Goal: Task Accomplishment & Management: Use online tool/utility

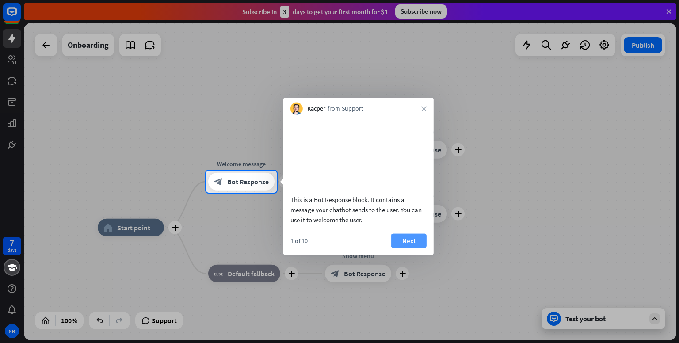
click at [410, 247] on button "Next" at bounding box center [408, 240] width 35 height 14
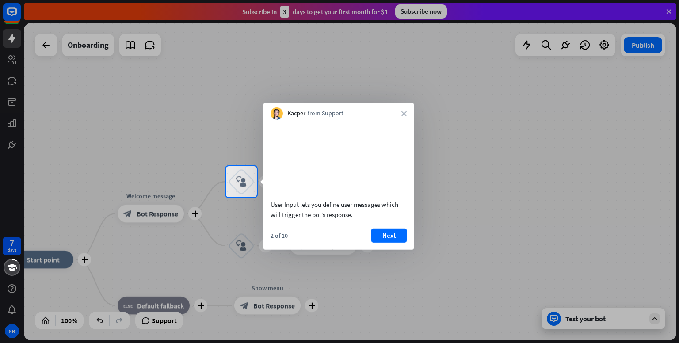
click at [395, 242] on button "Next" at bounding box center [388, 235] width 35 height 14
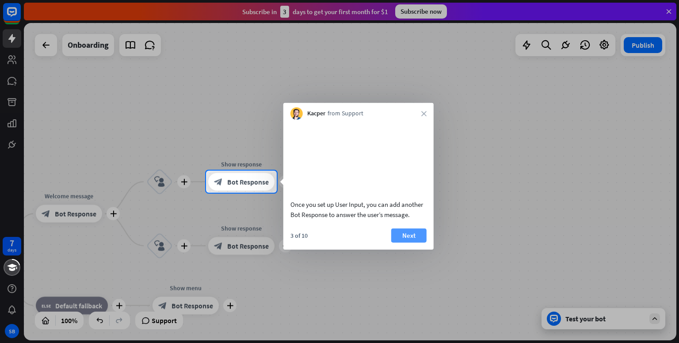
click at [413, 240] on button "Next" at bounding box center [408, 235] width 35 height 14
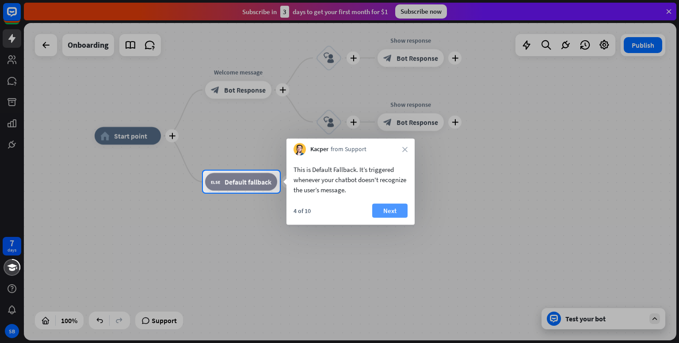
click at [396, 213] on button "Next" at bounding box center [389, 211] width 35 height 14
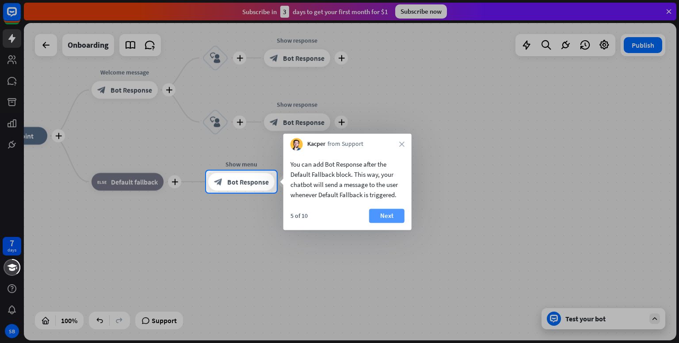
click at [394, 213] on button "Next" at bounding box center [386, 216] width 35 height 14
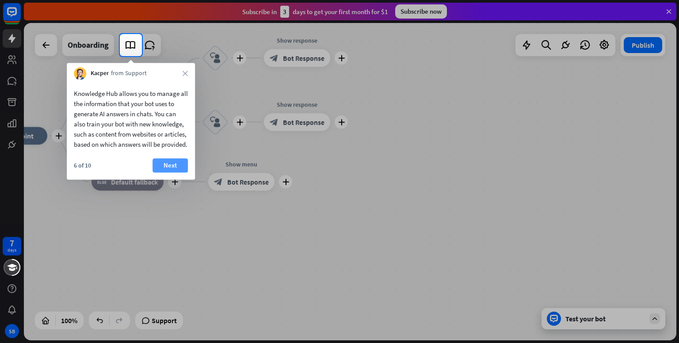
click at [169, 172] on button "Next" at bounding box center [169, 165] width 35 height 14
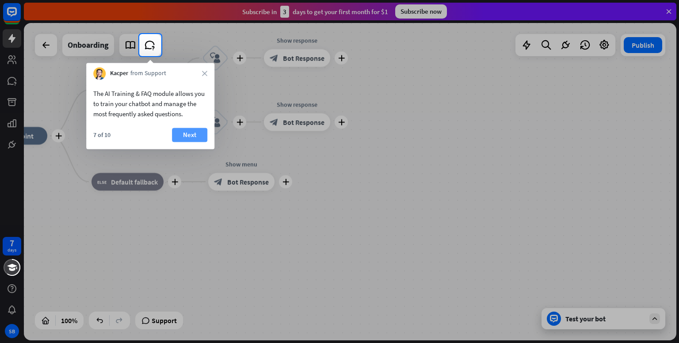
click at [199, 138] on button "Next" at bounding box center [189, 135] width 35 height 14
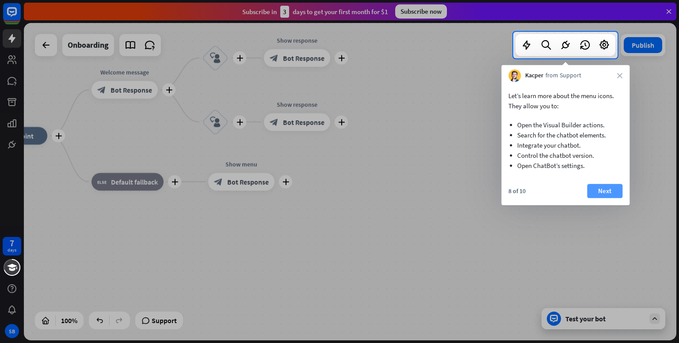
click at [595, 190] on button "Next" at bounding box center [604, 191] width 35 height 14
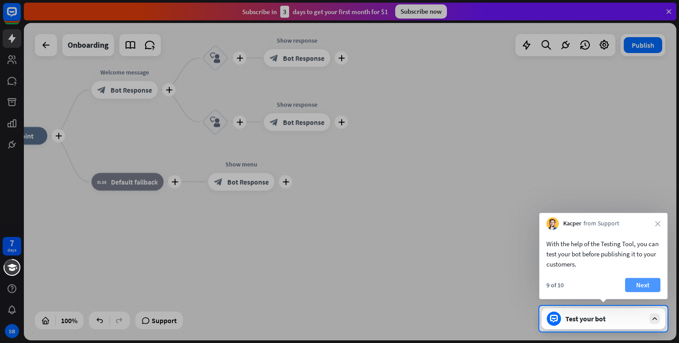
click at [651, 283] on button "Next" at bounding box center [642, 285] width 35 height 14
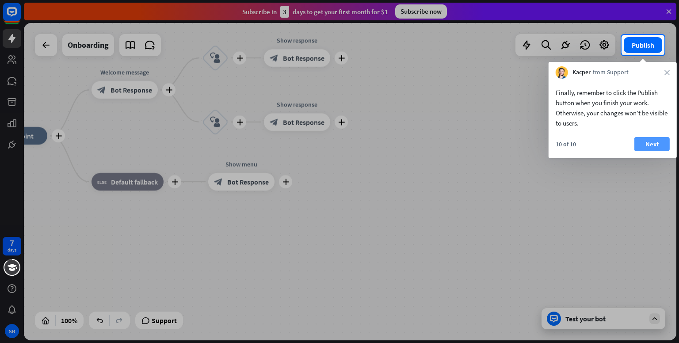
click at [663, 147] on button "Next" at bounding box center [651, 144] width 35 height 14
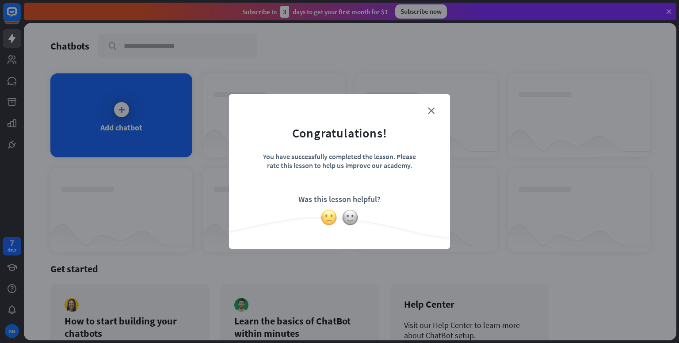
click at [334, 219] on img at bounding box center [328, 217] width 17 height 17
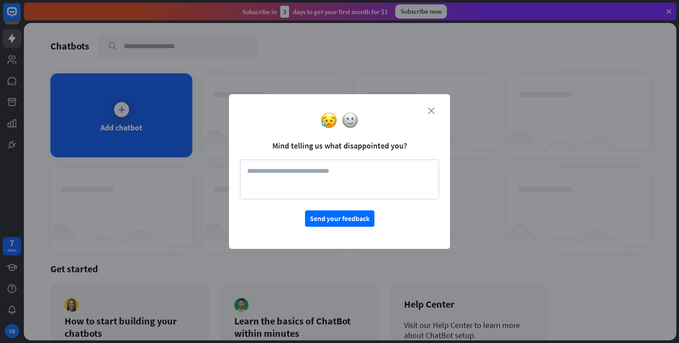
click at [430, 110] on icon "close" at bounding box center [431, 110] width 7 height 7
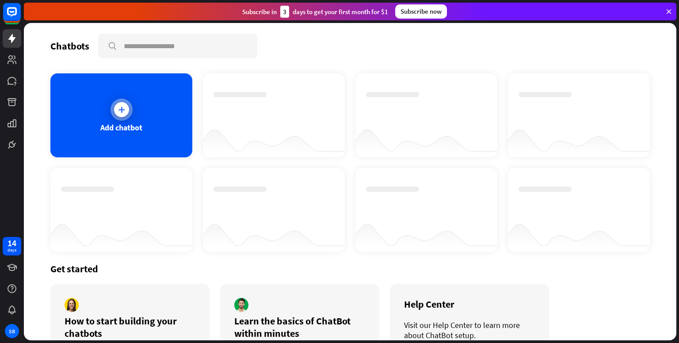
click at [121, 112] on icon at bounding box center [121, 109] width 9 height 9
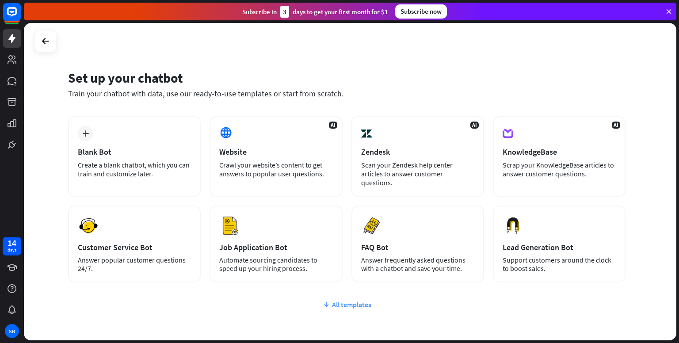
click at [332, 300] on div "All templates" at bounding box center [346, 304] width 557 height 9
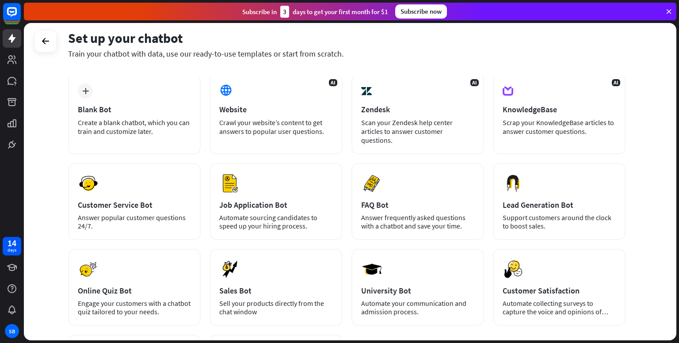
scroll to position [44, 0]
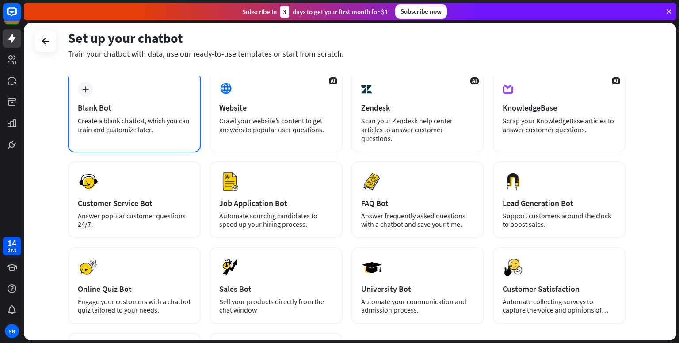
click at [102, 103] on div "Blank Bot" at bounding box center [134, 108] width 113 height 10
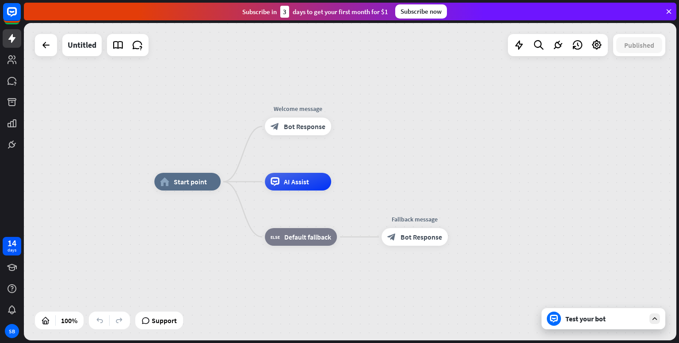
click at [654, 320] on icon at bounding box center [655, 319] width 8 height 8
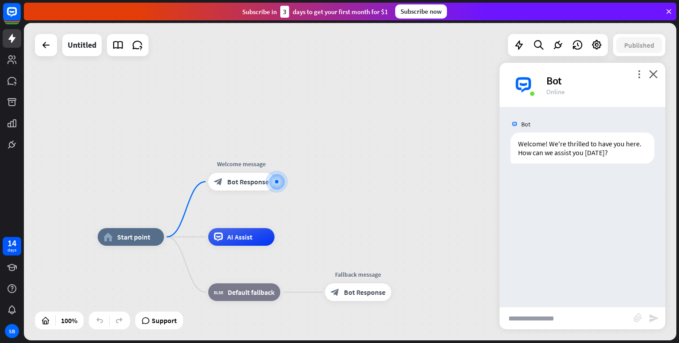
click at [563, 313] on input "text" at bounding box center [566, 318] width 134 height 22
type input "**"
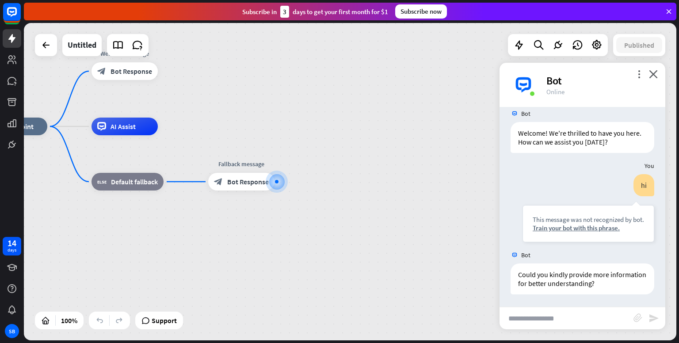
scroll to position [11, 0]
type input "**********"
click at [655, 320] on icon "send" at bounding box center [653, 318] width 11 height 11
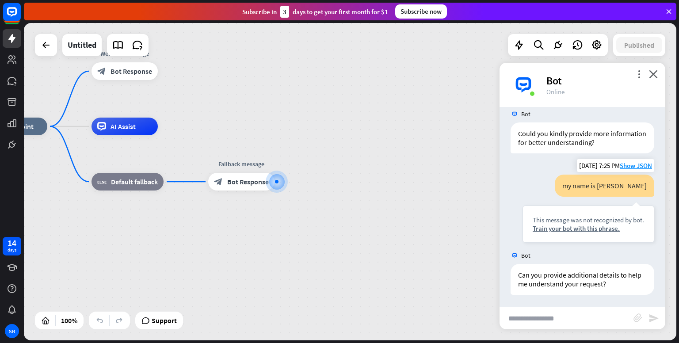
scroll to position [152, 0]
click at [655, 74] on icon "close" at bounding box center [653, 74] width 9 height 8
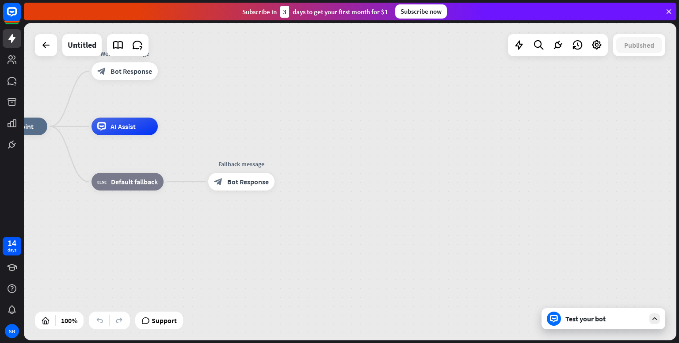
drag, startPoint x: 350, startPoint y: 178, endPoint x: 458, endPoint y: 263, distance: 137.6
drag, startPoint x: 164, startPoint y: 241, endPoint x: 242, endPoint y: 259, distance: 80.7
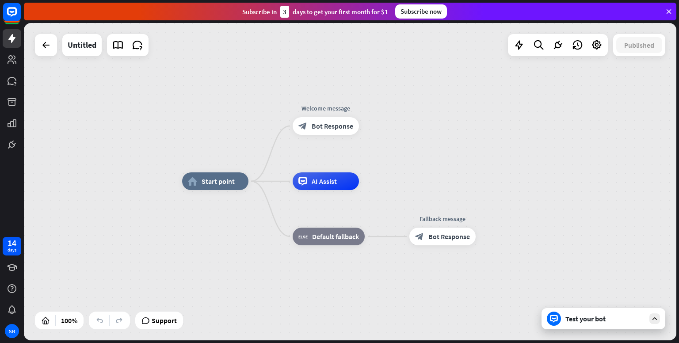
drag, startPoint x: 164, startPoint y: 236, endPoint x: 365, endPoint y: 290, distance: 208.4
click at [365, 290] on div "home_2 Start point Welcome message block_bot_response Bot Response AI Assist bl…" at bounding box center [508, 339] width 652 height 317
click at [44, 48] on icon at bounding box center [46, 45] width 11 height 11
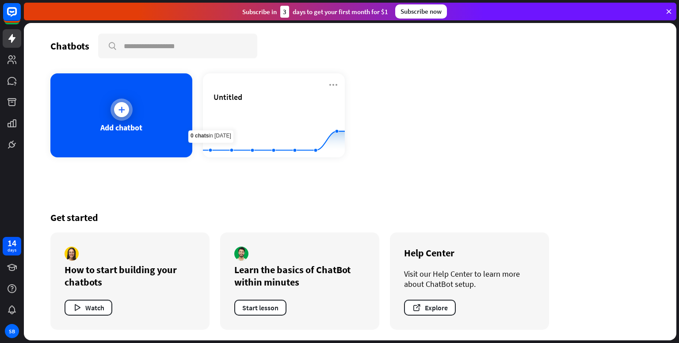
click at [128, 116] on div at bounding box center [121, 110] width 22 height 22
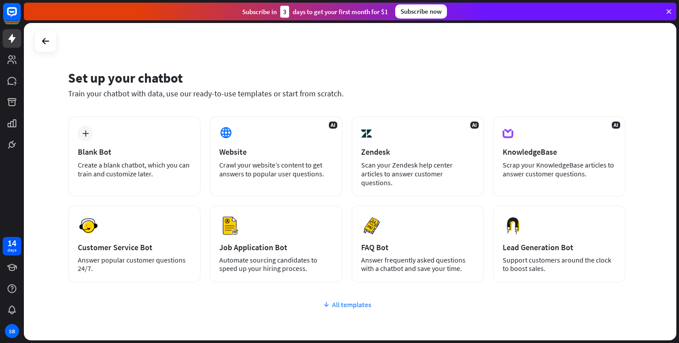
click at [354, 300] on div "All templates" at bounding box center [346, 304] width 557 height 9
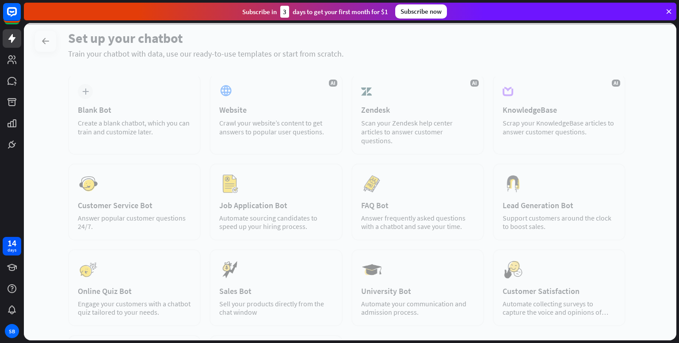
scroll to position [44, 0]
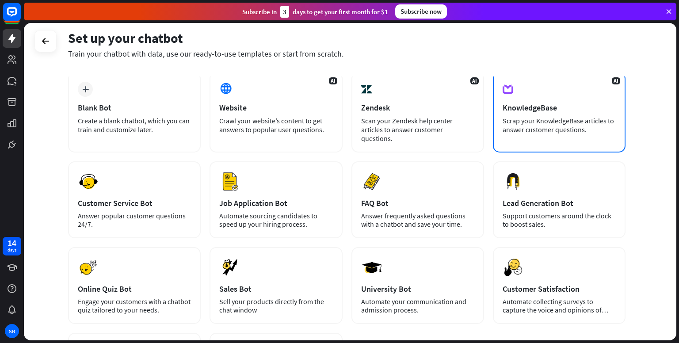
click at [613, 119] on div "Scrap your KnowledgeBase articles to answer customer questions." at bounding box center [558, 125] width 113 height 18
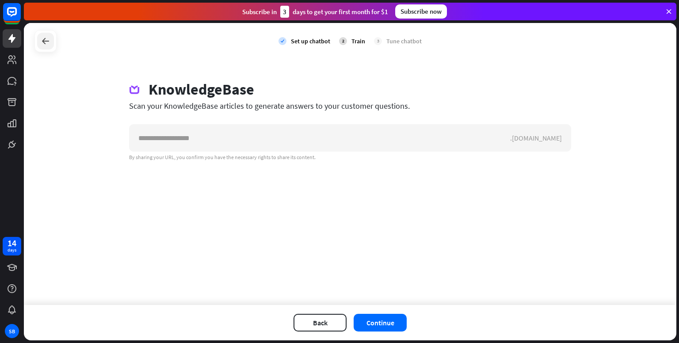
click at [42, 42] on icon at bounding box center [45, 41] width 11 height 11
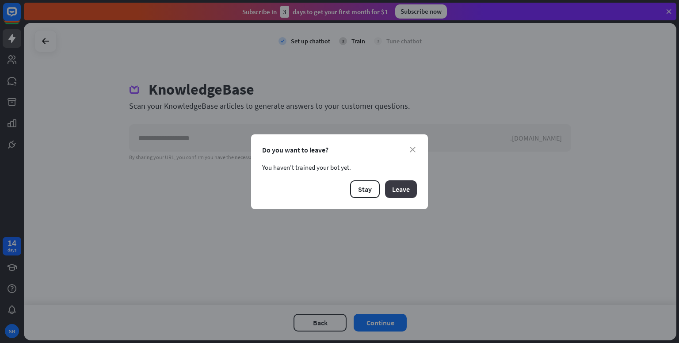
click at [389, 189] on button "Leave" at bounding box center [401, 189] width 32 height 18
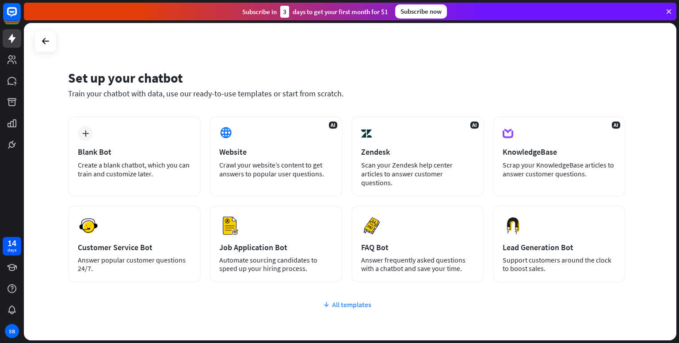
click at [362, 300] on div "All templates" at bounding box center [346, 304] width 557 height 9
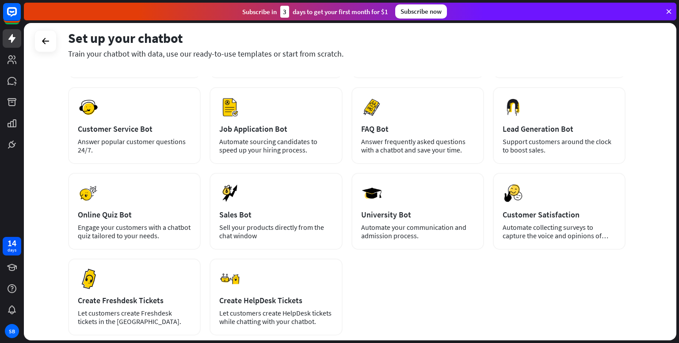
scroll to position [133, 0]
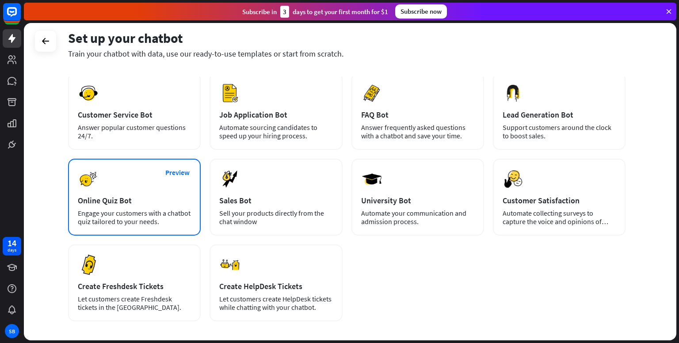
click at [163, 197] on div "Preview Online Quiz Bot Engage your customers with a chatbot quiz tailored to y…" at bounding box center [134, 197] width 133 height 77
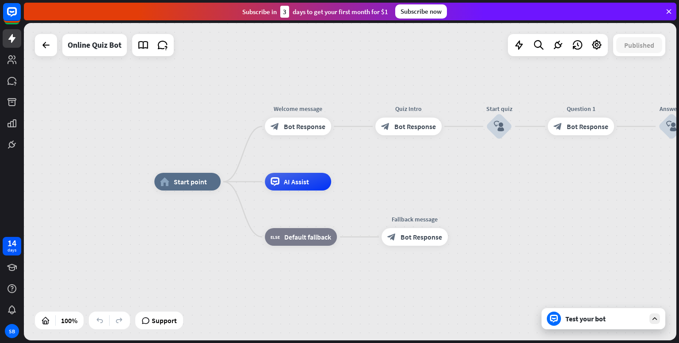
drag, startPoint x: 591, startPoint y: 197, endPoint x: 502, endPoint y: 191, distance: 89.0
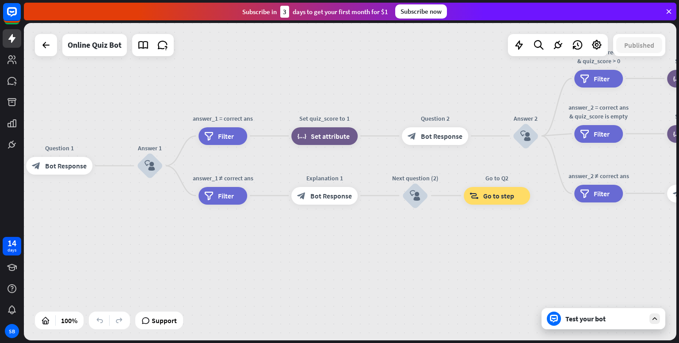
drag, startPoint x: 521, startPoint y: 187, endPoint x: 0, endPoint y: 227, distance: 523.0
click at [0, 227] on div "14 days SB close Product Help First steps Get started with ChatBot Help Center …" at bounding box center [339, 171] width 679 height 343
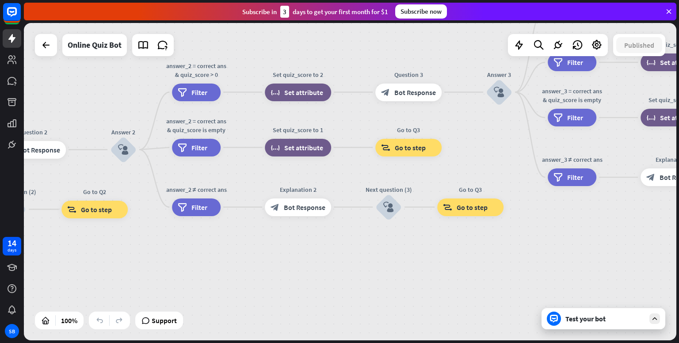
drag, startPoint x: 509, startPoint y: 249, endPoint x: 74, endPoint y: 262, distance: 435.0
click at [74, 262] on div "home_2 Start point Welcome message block_bot_response Bot Response Quiz Intro b…" at bounding box center [350, 181] width 652 height 317
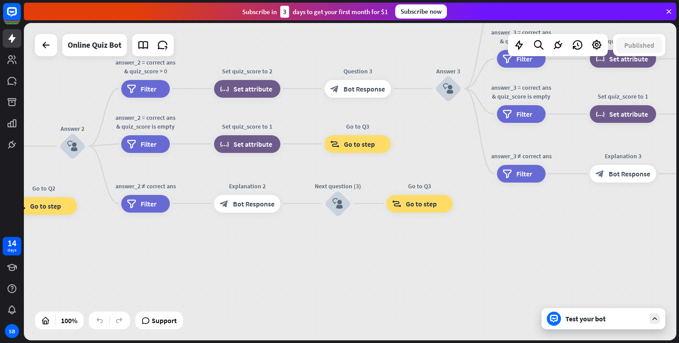
drag, startPoint x: 576, startPoint y: 228, endPoint x: 559, endPoint y: 225, distance: 17.1
click at [559, 225] on div "home_2 Start point Welcome message block_bot_response Bot Response Quiz Intro b…" at bounding box center [350, 181] width 652 height 317
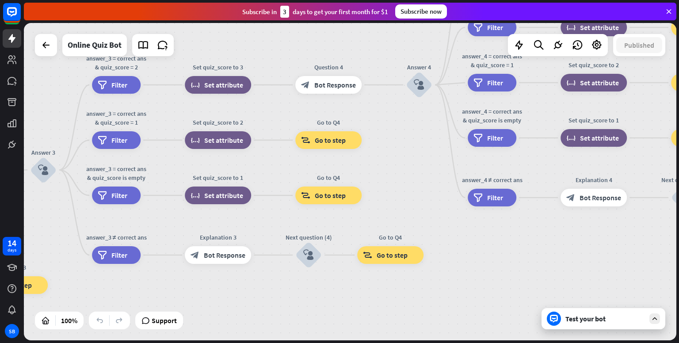
drag, startPoint x: 604, startPoint y: 225, endPoint x: 199, endPoint y: 306, distance: 412.9
click at [199, 306] on div "home_2 Start point Welcome message block_bot_response Bot Response Quiz Intro b…" at bounding box center [350, 181] width 652 height 317
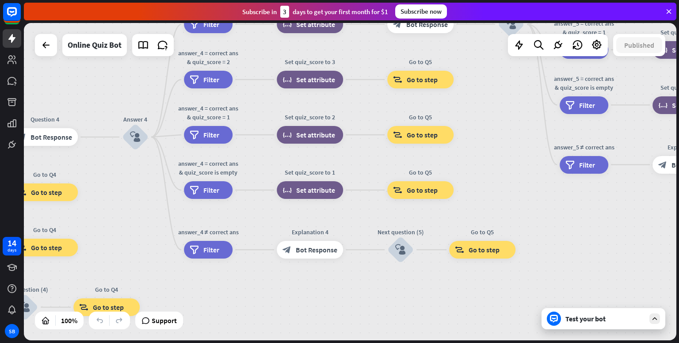
drag, startPoint x: 606, startPoint y: 244, endPoint x: 306, endPoint y: 298, distance: 305.0
click at [306, 299] on div "home_2 Start point Welcome message block_bot_response Bot Response Quiz Intro b…" at bounding box center [350, 181] width 652 height 317
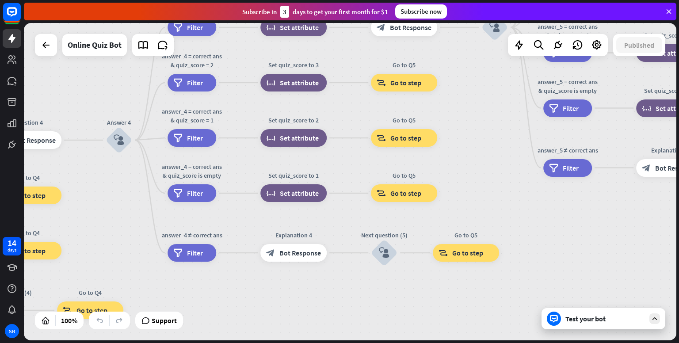
click at [654, 316] on icon at bounding box center [655, 319] width 8 height 8
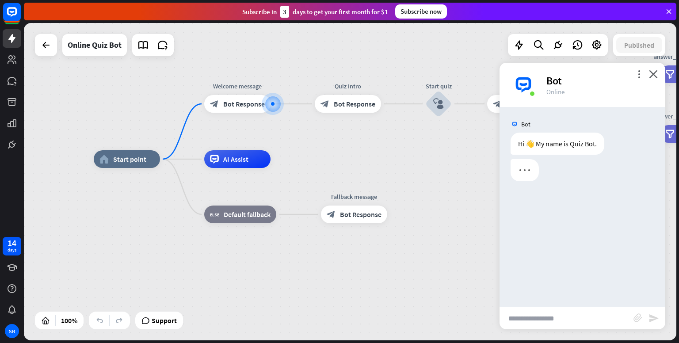
drag, startPoint x: 423, startPoint y: 258, endPoint x: 420, endPoint y: 179, distance: 78.3
click at [420, 179] on div "home_2 Start point Welcome message block_bot_response Bot Response Quiz Intro b…" at bounding box center [420, 317] width 652 height 317
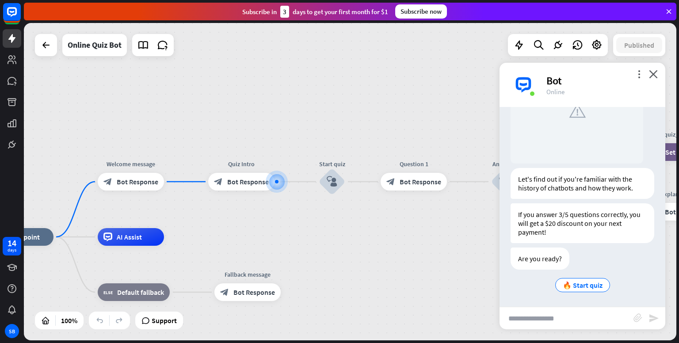
scroll to position [102, 0]
click at [287, 220] on div "home_2 Start point Welcome message block_bot_response Bot Response Edit name mo…" at bounding box center [350, 181] width 652 height 317
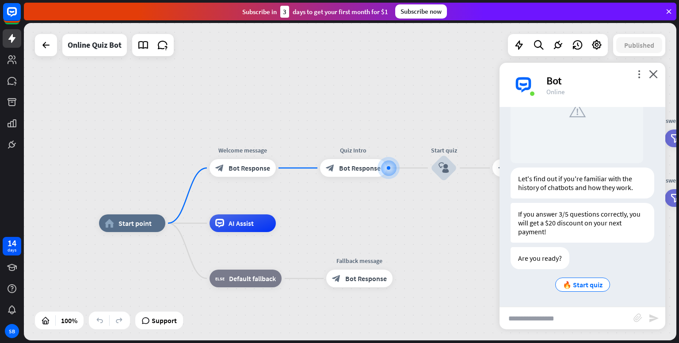
drag, startPoint x: 287, startPoint y: 220, endPoint x: 400, endPoint y: 204, distance: 113.4
click at [400, 205] on div "home_2 Start point Welcome message block_bot_response Bot Response Quiz Intro b…" at bounding box center [350, 181] width 652 height 317
click at [242, 151] on span "Edit name" at bounding box center [234, 148] width 27 height 8
click at [260, 197] on div "more_horiz" at bounding box center [261, 202] width 16 height 13
click at [391, 206] on div "home_2 Start point Welcome message block_bot_response Bot Response Quiz Intro b…" at bounding box center [350, 181] width 652 height 317
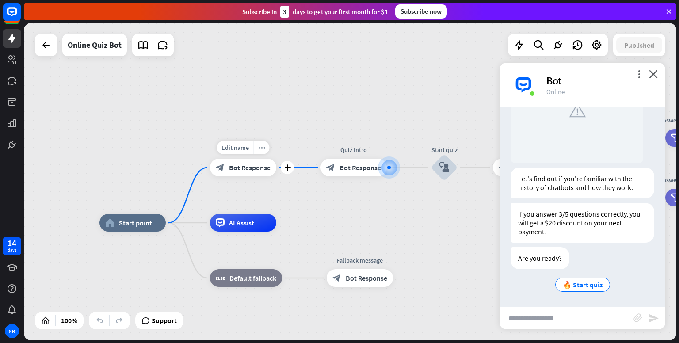
click at [260, 149] on icon "more_horiz" at bounding box center [261, 148] width 7 height 7
click at [590, 284] on span "🔥 Start quiz" at bounding box center [583, 285] width 40 height 9
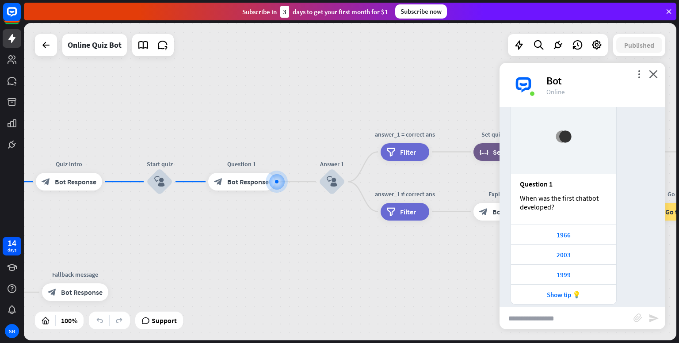
scroll to position [348, 0]
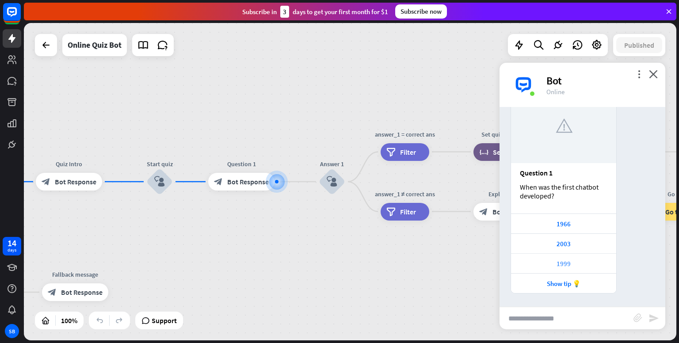
click at [579, 260] on div "1999" at bounding box center [563, 263] width 96 height 8
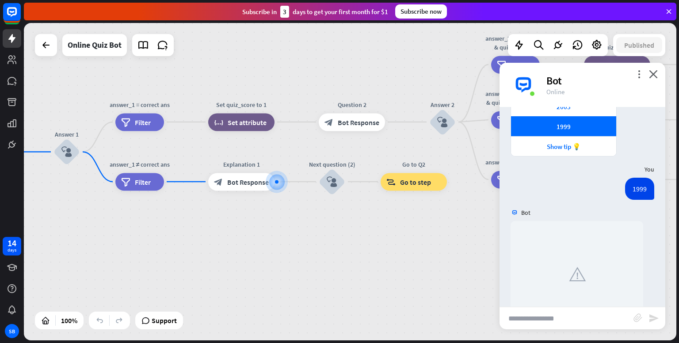
scroll to position [481, 0]
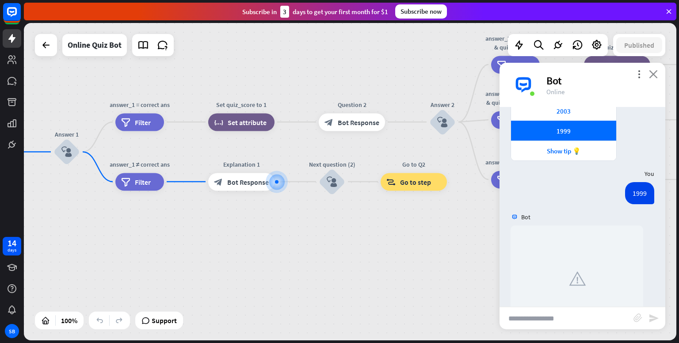
click at [649, 76] on icon "close" at bounding box center [653, 74] width 9 height 8
